Goal: Find specific page/section: Find specific page/section

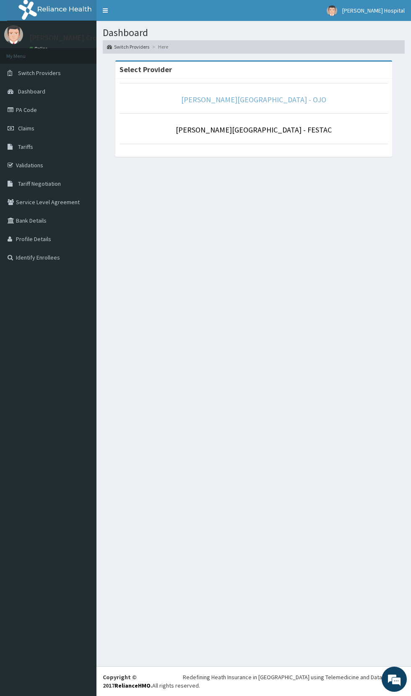
click at [261, 99] on link "[PERSON_NAME][GEOGRAPHIC_DATA] - OJO" at bounding box center [253, 100] width 145 height 10
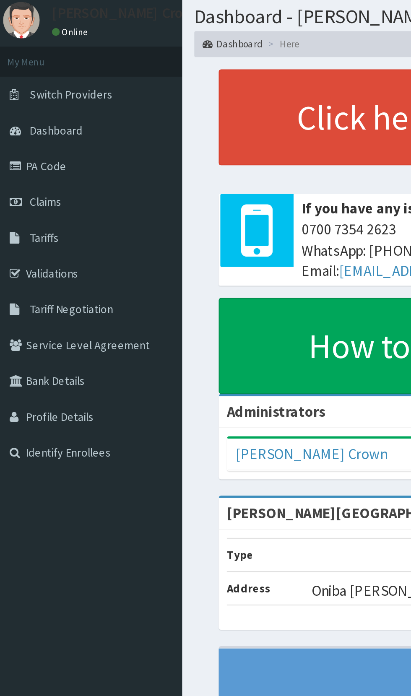
click at [31, 169] on link "Validations" at bounding box center [48, 165] width 96 height 18
